Goal: Task Accomplishment & Management: Use online tool/utility

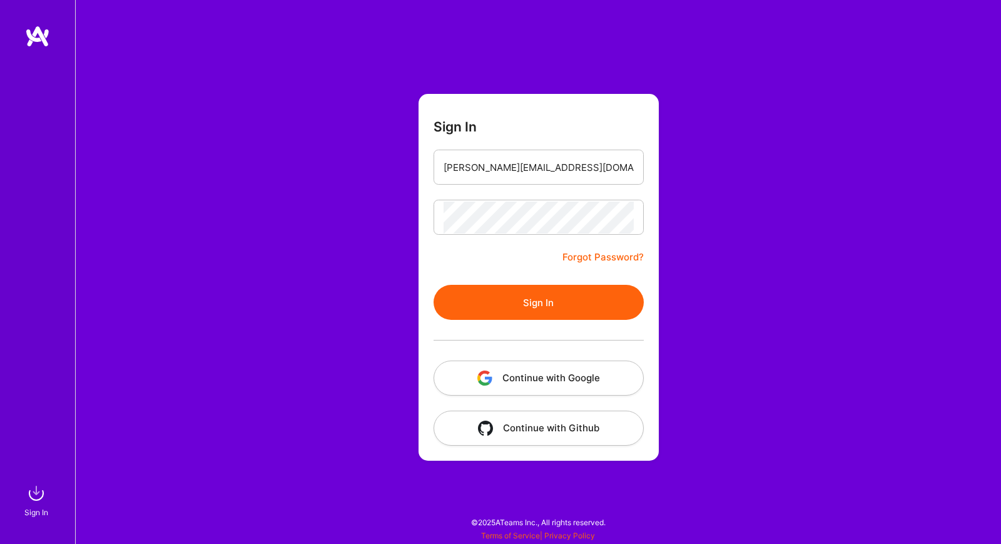
click at [494, 305] on button "Sign In" at bounding box center [539, 302] width 210 height 35
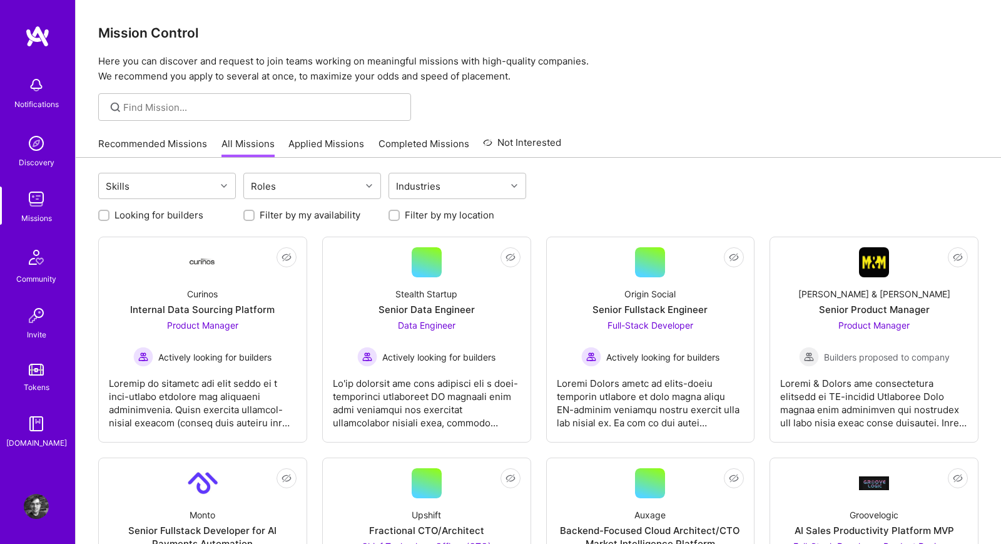
click at [612, 95] on div at bounding box center [538, 107] width 925 height 28
